Goal: Check status

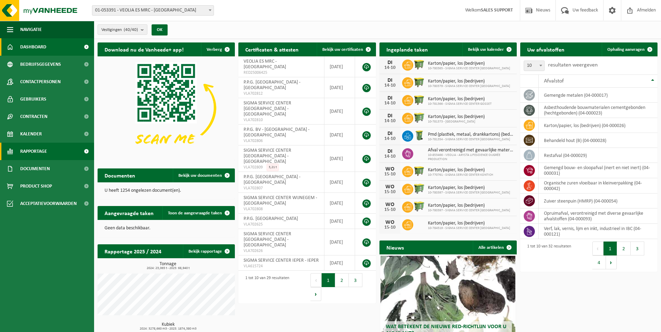
click at [62, 153] on link "Rapportage" at bounding box center [47, 151] width 94 height 17
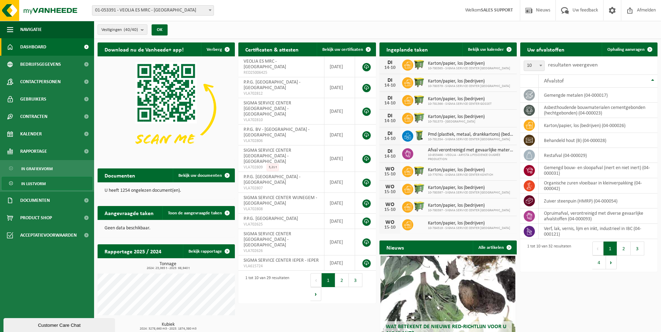
click at [37, 184] on span "In lijstvorm" at bounding box center [33, 183] width 24 height 13
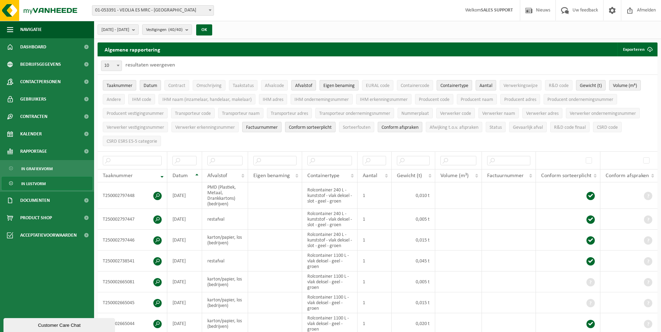
click at [209, 9] on b at bounding box center [210, 10] width 3 height 2
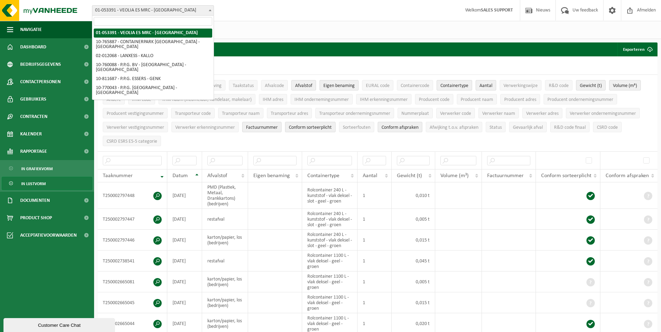
click at [276, 19] on div "Vestiging: 01-053391 - VEOLIA ES MRC - [GEOGRAPHIC_DATA] 10-765887 - CONTAINERP…" at bounding box center [330, 10] width 661 height 21
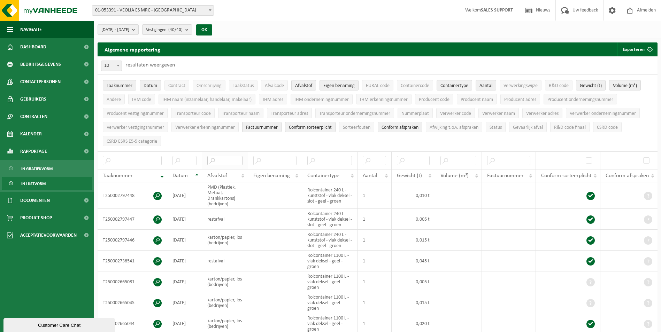
click at [225, 158] on input "text" at bounding box center [224, 160] width 35 height 9
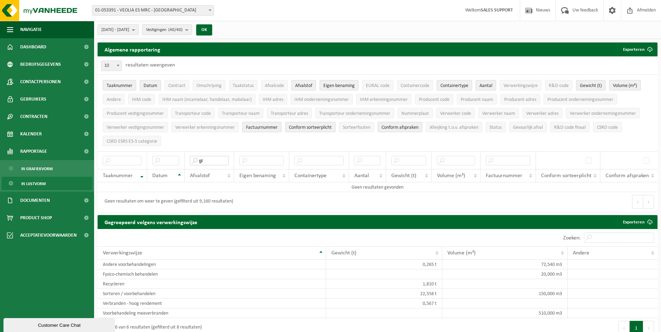
type input "g"
type input "keu"
